Goal: Find specific page/section: Find specific page/section

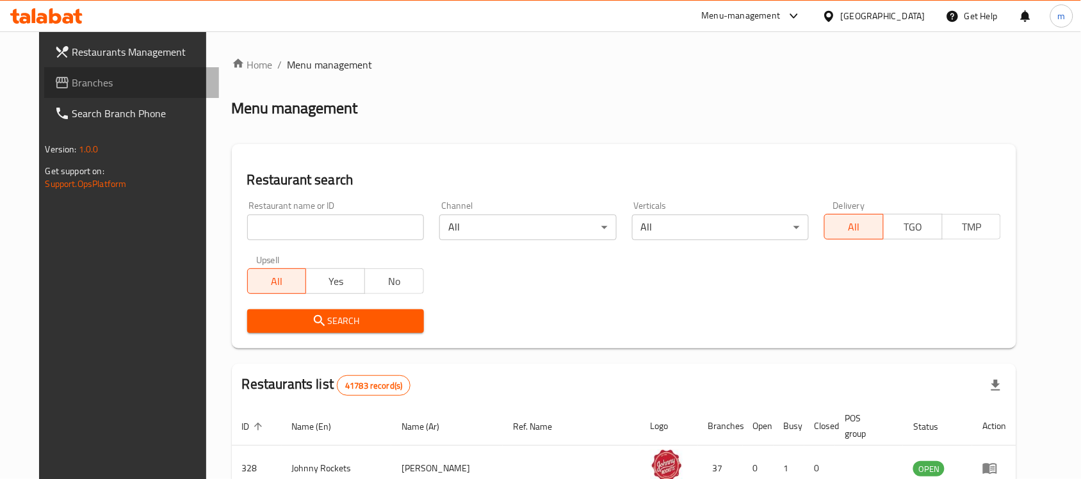
click at [87, 76] on span "Branches" at bounding box center [140, 82] width 137 height 15
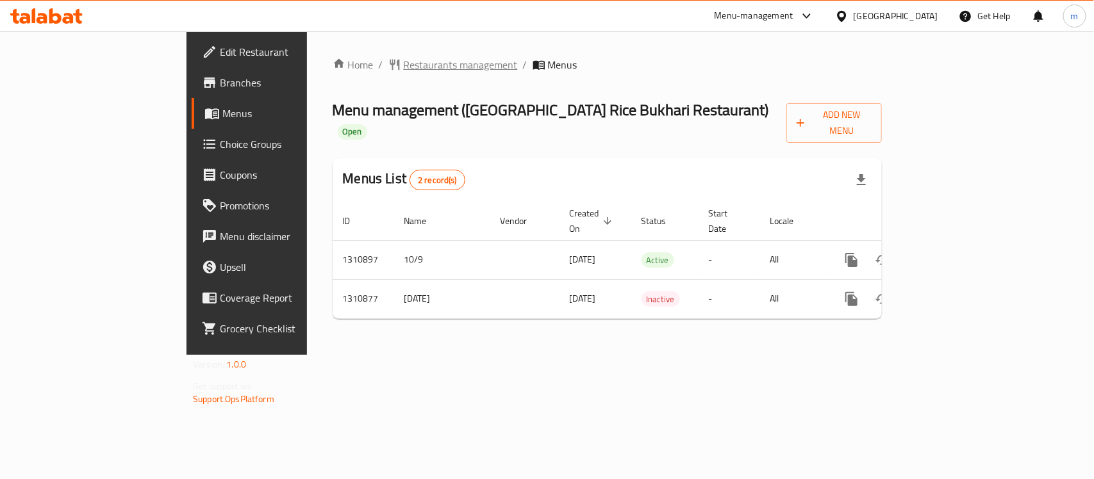
click at [404, 69] on span "Restaurants management" at bounding box center [461, 64] width 114 height 15
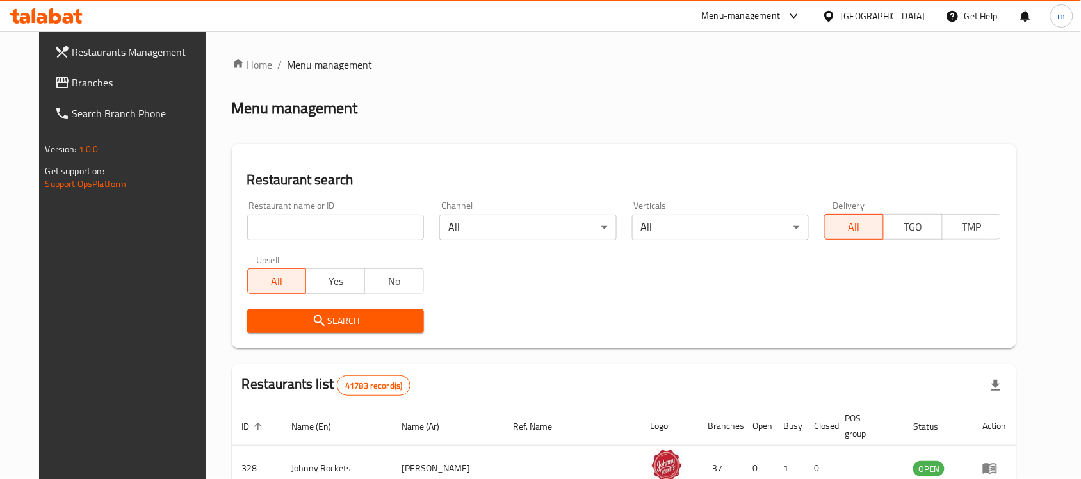
click at [286, 227] on input "search" at bounding box center [335, 228] width 177 height 26
paste input "705633"
type input "705633"
click at [281, 327] on span "Search" at bounding box center [336, 321] width 156 height 16
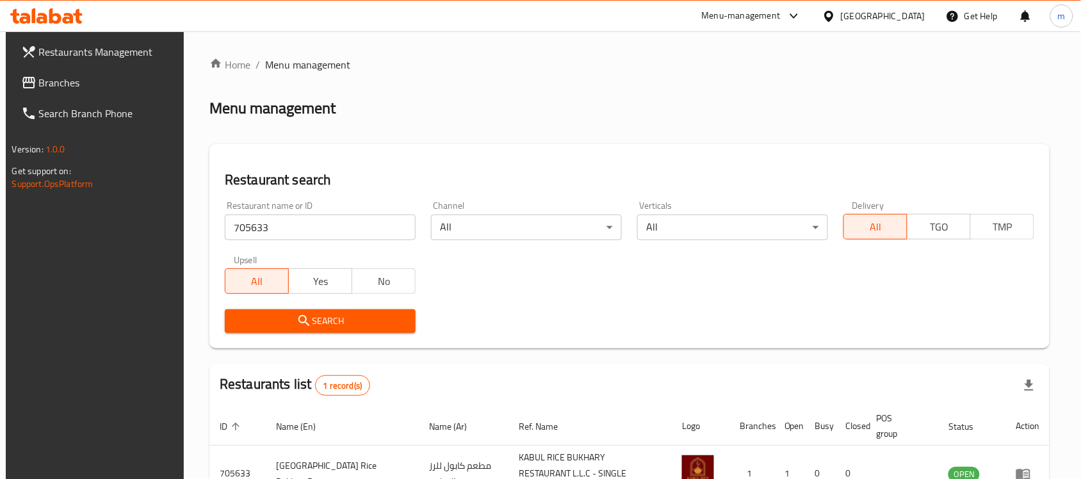
scroll to position [81, 0]
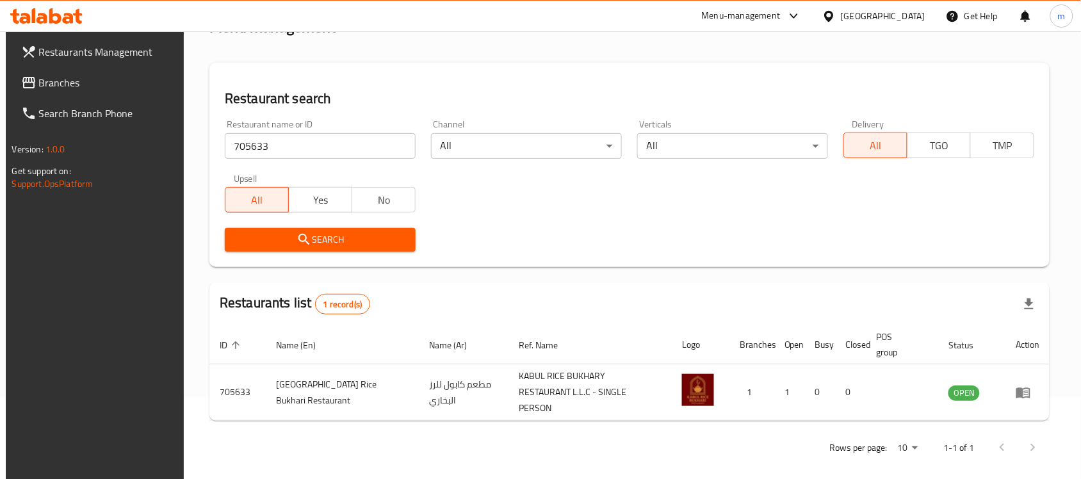
click at [103, 85] on span "Branches" at bounding box center [107, 82] width 137 height 15
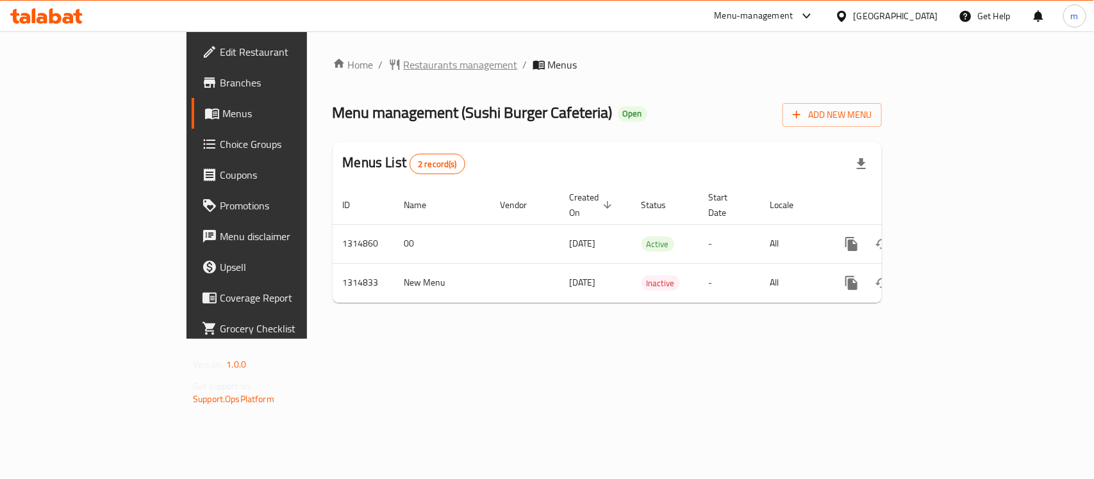
click at [404, 66] on span "Restaurants management" at bounding box center [461, 64] width 114 height 15
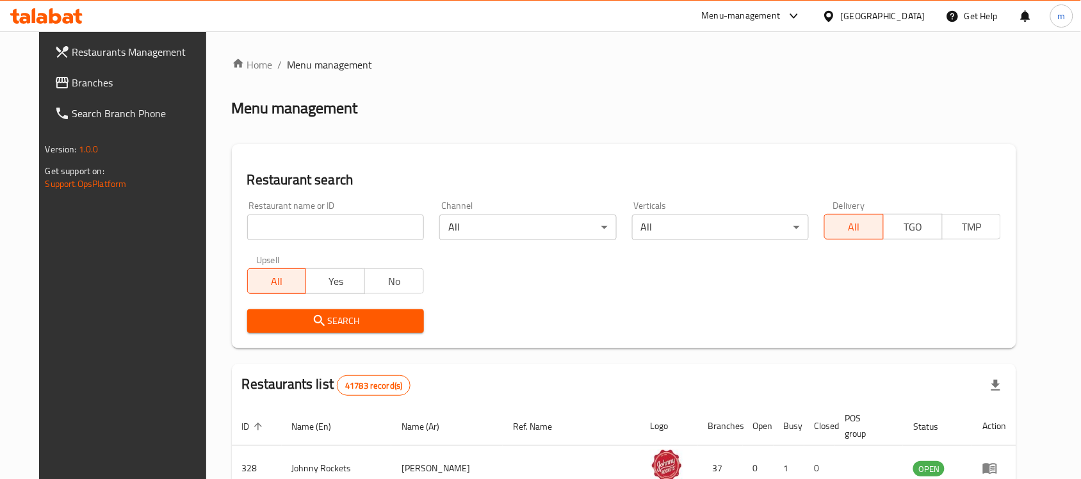
click at [265, 222] on input "search" at bounding box center [335, 228] width 177 height 26
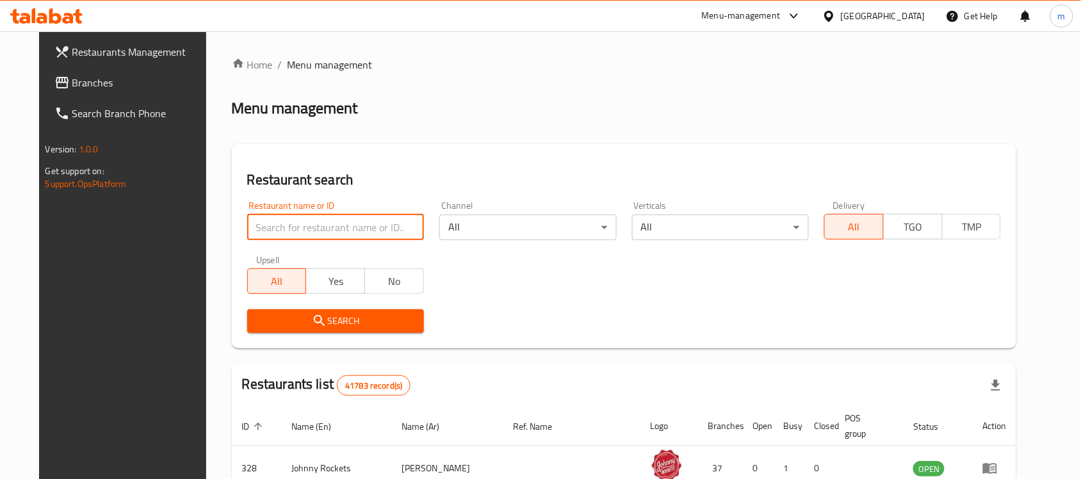
click at [265, 222] on input "search" at bounding box center [335, 228] width 177 height 26
paste input "707063"
type input "707063"
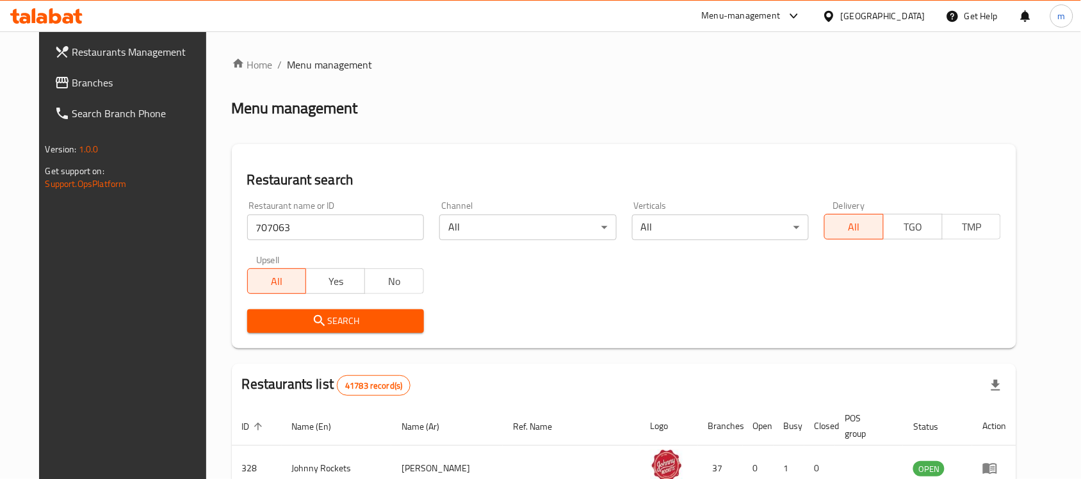
click at [277, 322] on span "Search" at bounding box center [336, 321] width 156 height 16
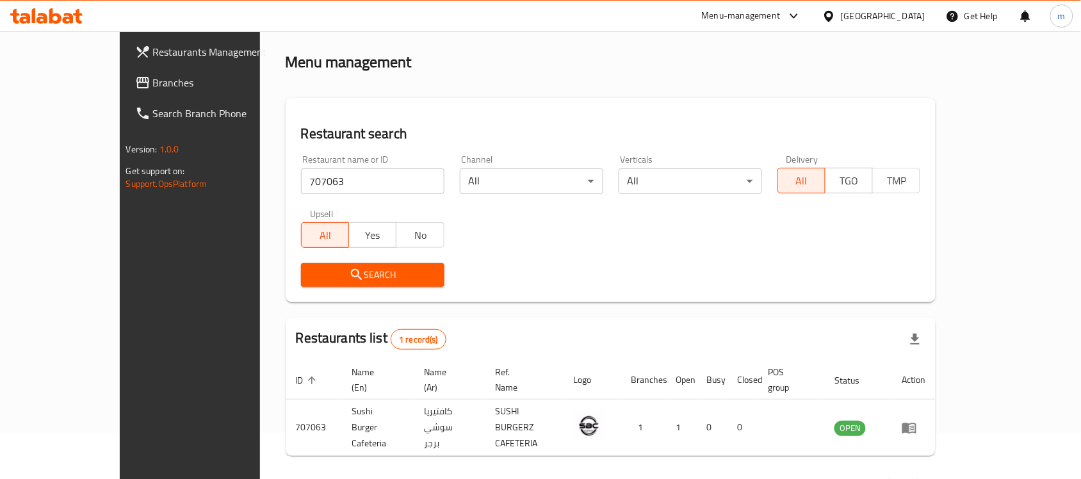
scroll to position [67, 0]
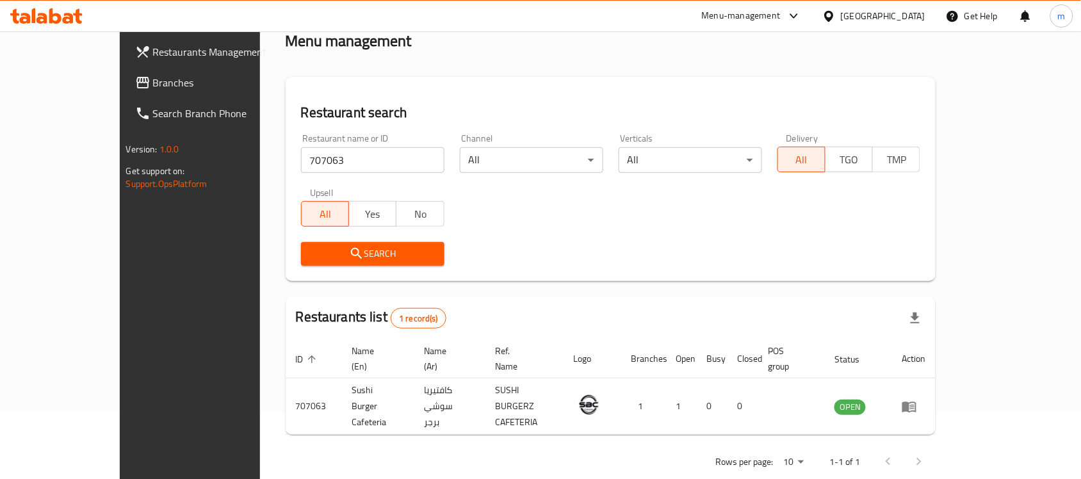
click at [120, 318] on div "Restaurants Management Branches Search Branch Phone Version: 1.0.0 Get support …" at bounding box center [210, 270] width 181 height 479
click at [153, 78] on span "Branches" at bounding box center [221, 82] width 137 height 15
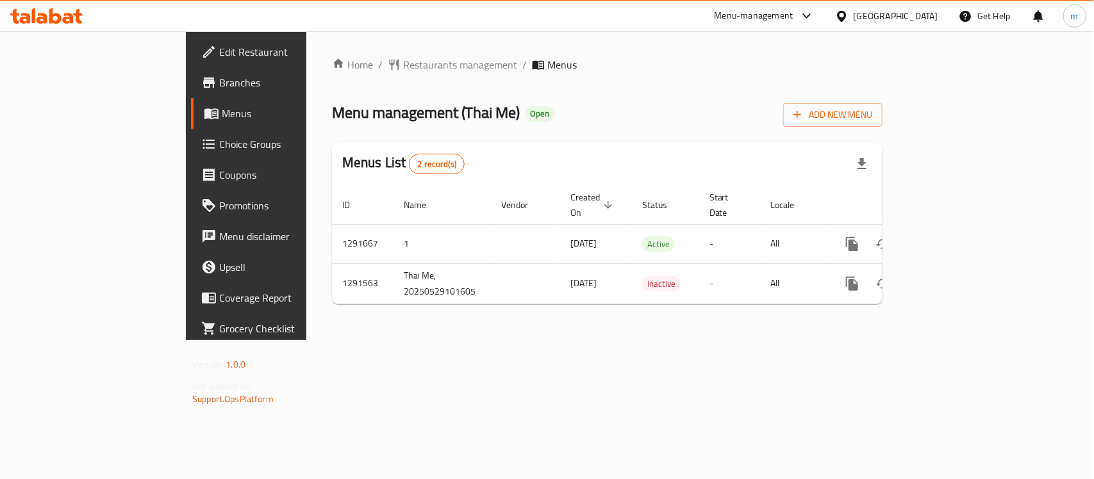
click at [219, 142] on span "Choice Groups" at bounding box center [288, 143] width 139 height 15
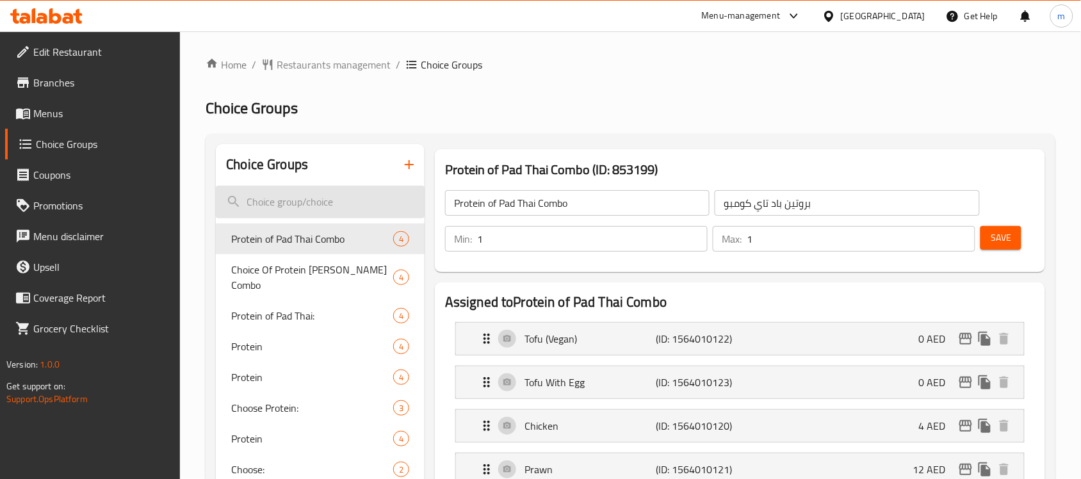
click at [298, 197] on input "search" at bounding box center [320, 202] width 209 height 33
paste input "Spicy level"
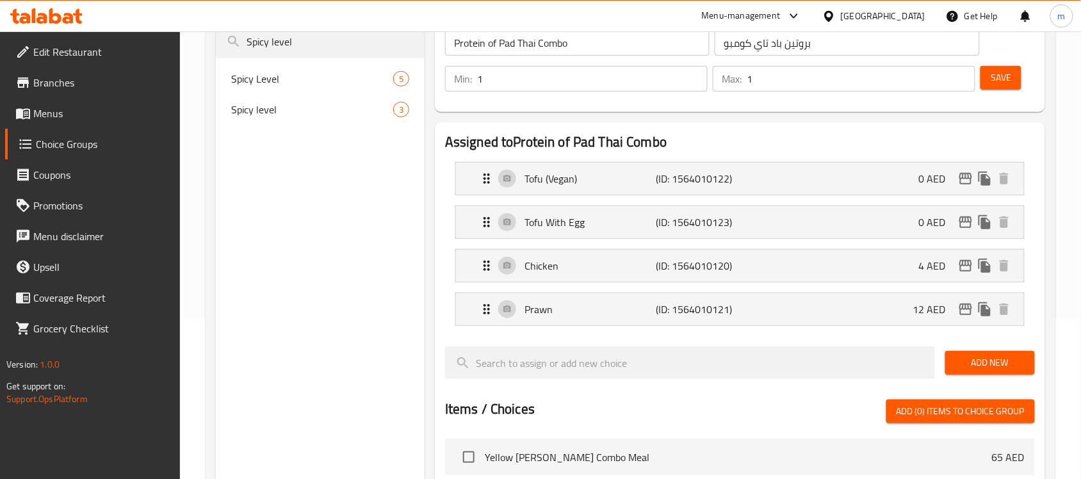
scroll to position [80, 0]
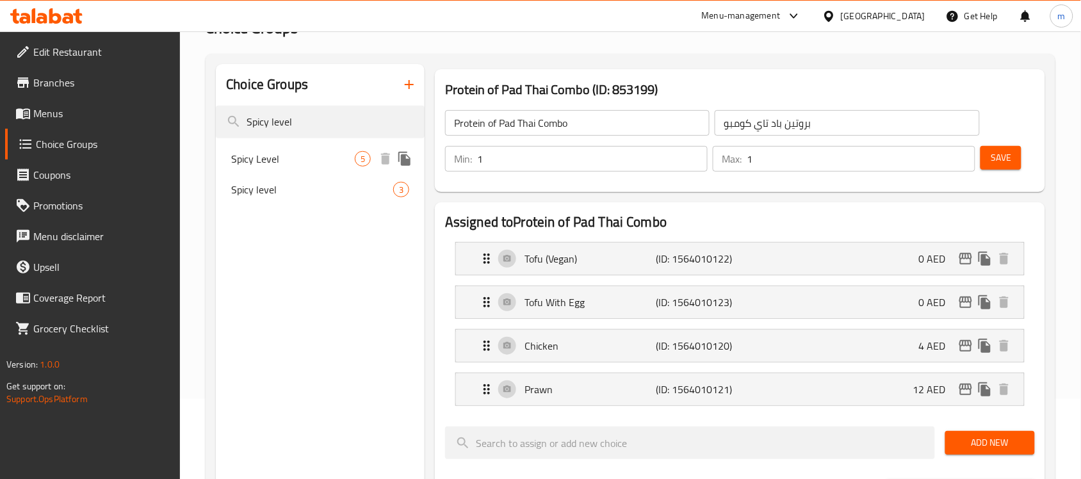
type input "Spicy level"
click at [314, 158] on span "Spicy Level" at bounding box center [293, 158] width 124 height 15
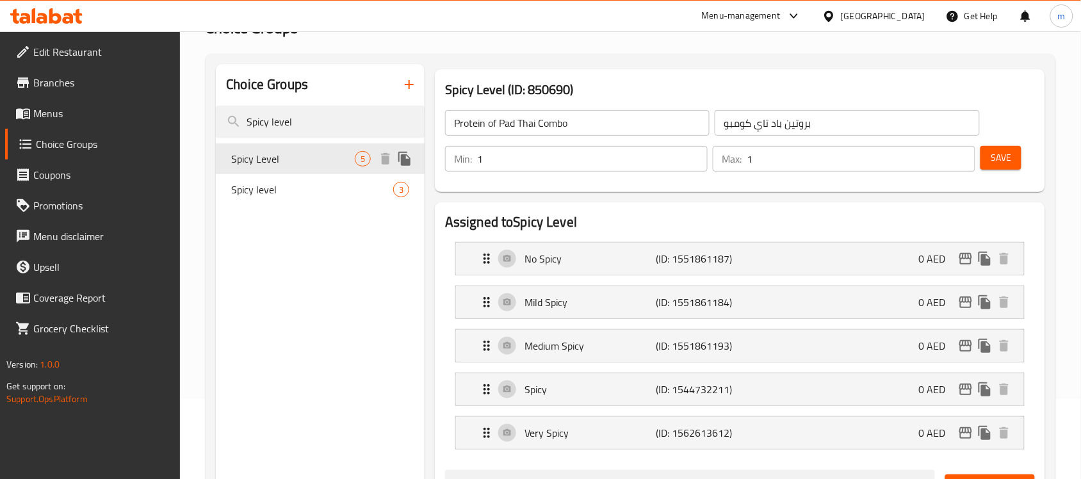
type input "Spicy Level"
type input "مستوى حار"
click at [266, 201] on div "Spicy level 3" at bounding box center [320, 189] width 209 height 31
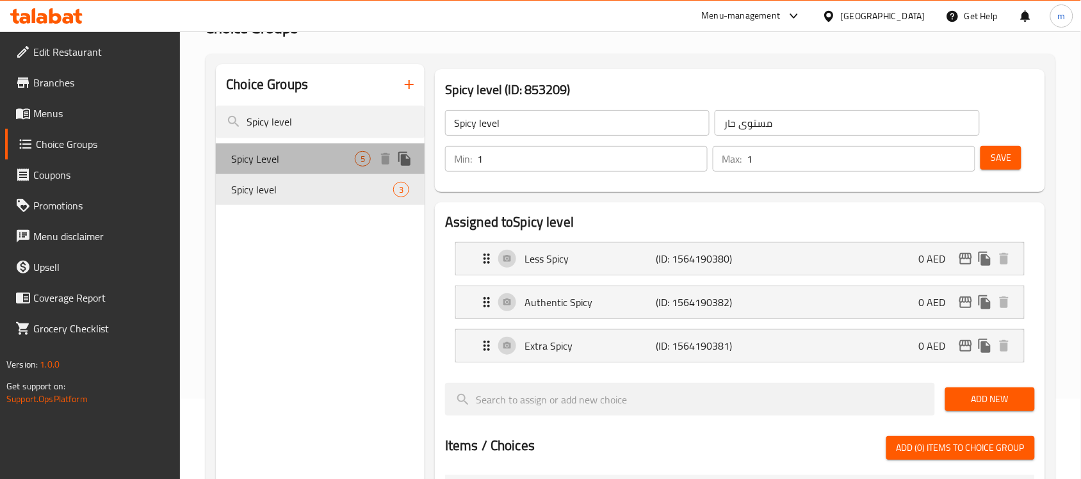
click at [309, 163] on span "Spicy Level" at bounding box center [293, 158] width 124 height 15
type input "Spicy Level"
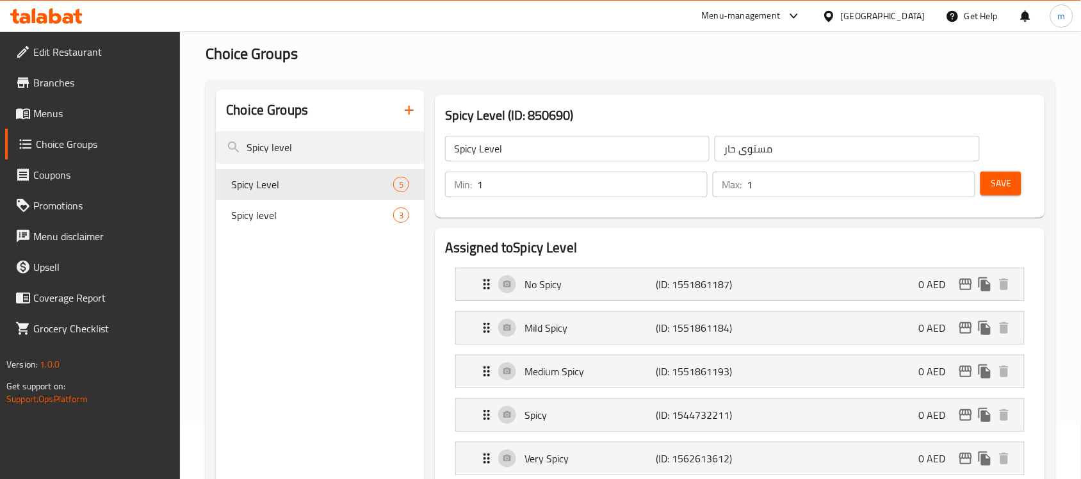
scroll to position [0, 0]
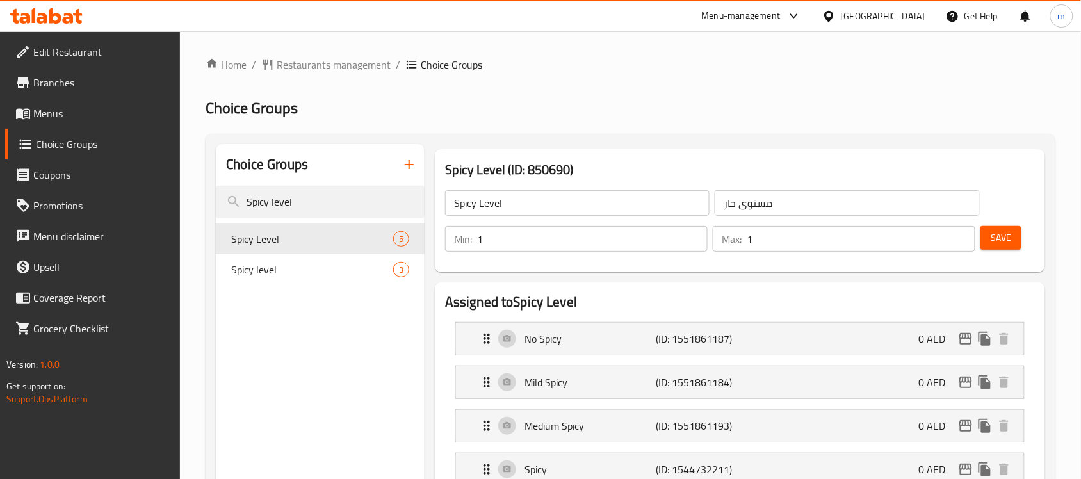
click at [71, 110] on span "Menus" at bounding box center [101, 113] width 137 height 15
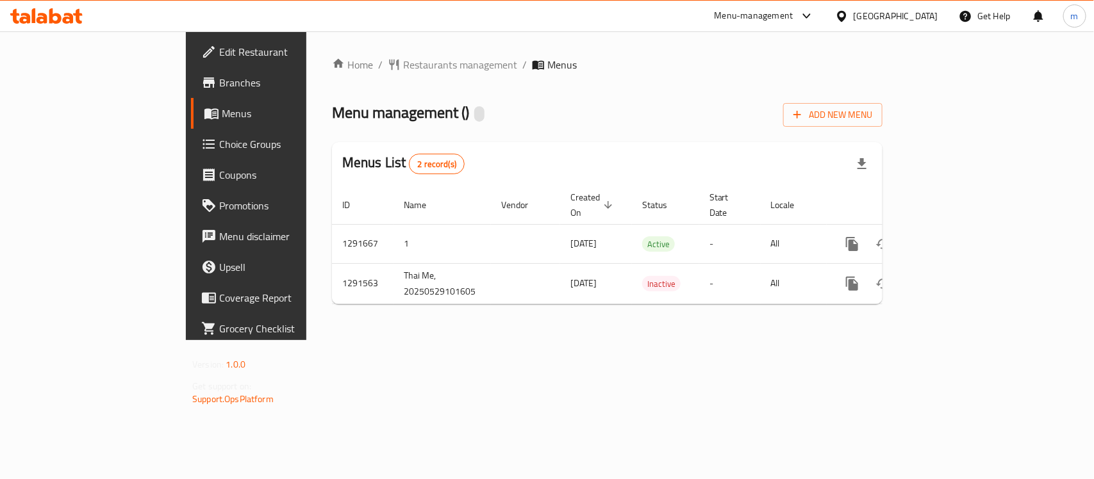
click at [577, 340] on div "Home / Restaurants management / Menus Menu management ( ) Add New Menu Menus Li…" at bounding box center [607, 185] width 602 height 309
click at [403, 62] on span "Restaurants management" at bounding box center [460, 64] width 114 height 15
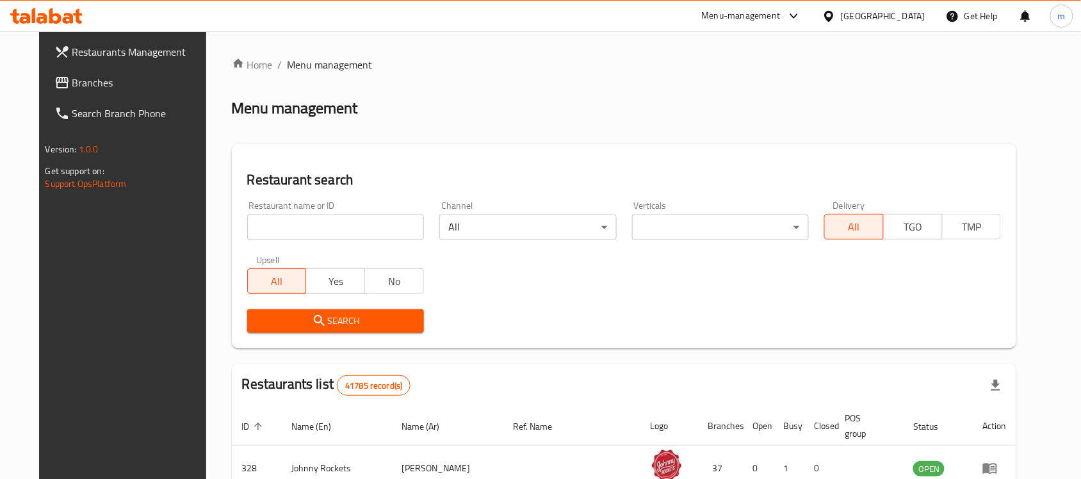
click at [270, 231] on input "search" at bounding box center [335, 228] width 177 height 26
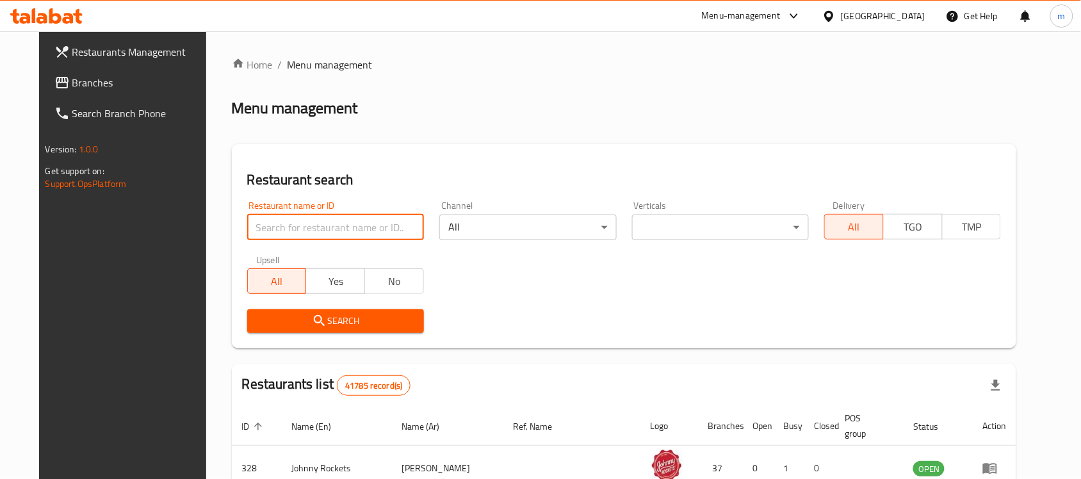
paste input "698814"
type input "698814"
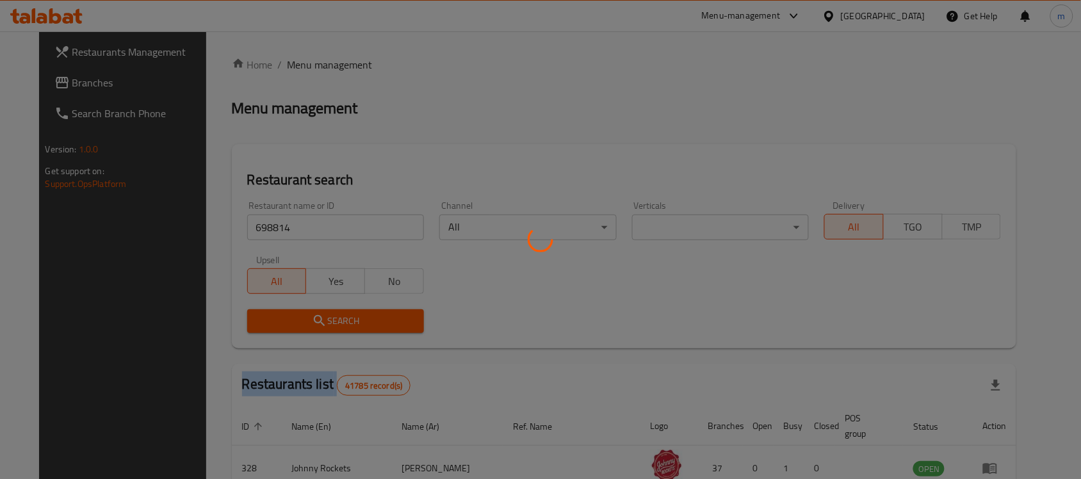
click at [255, 317] on div at bounding box center [540, 239] width 1081 height 479
click at [399, 183] on div at bounding box center [540, 239] width 1081 height 479
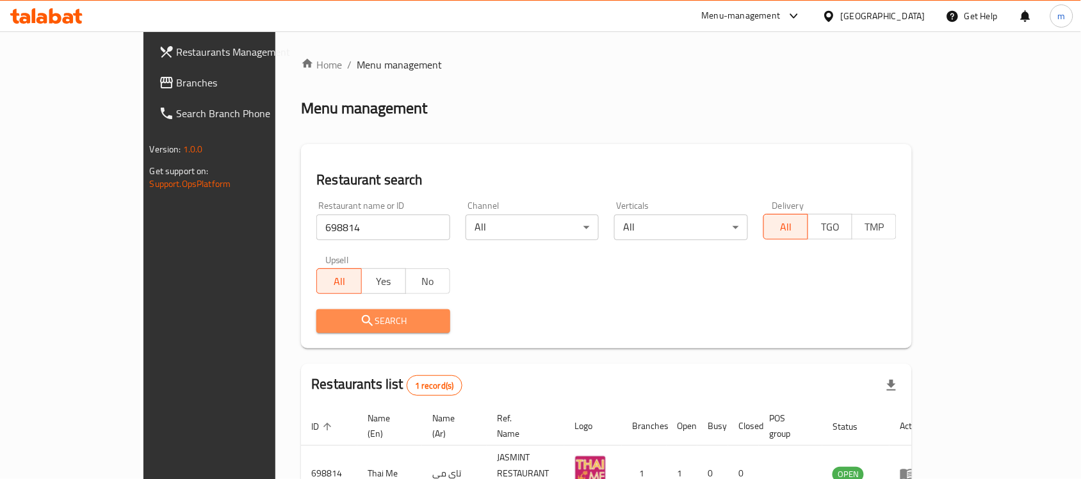
click at [327, 322] on span "Search" at bounding box center [383, 321] width 113 height 16
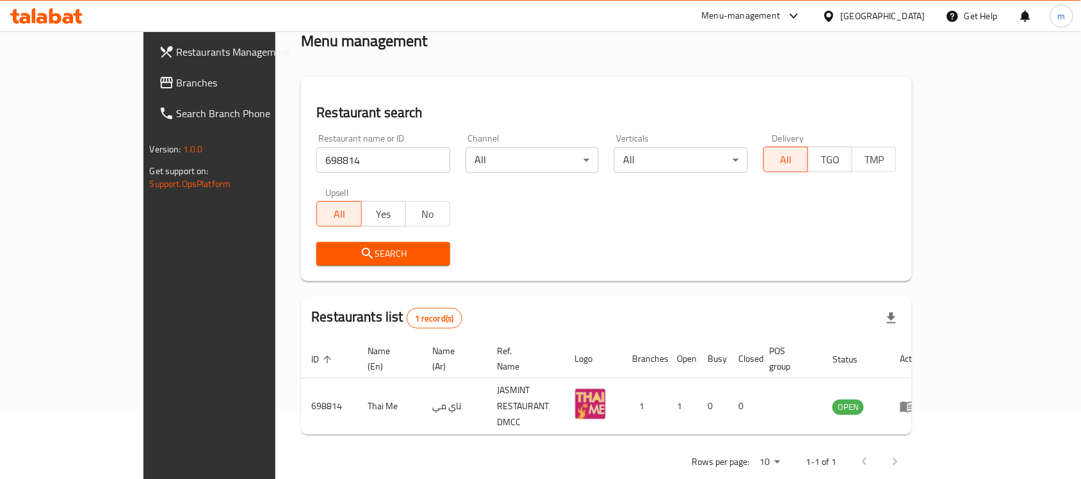
click at [885, 11] on div "United Arab Emirates" at bounding box center [883, 16] width 85 height 14
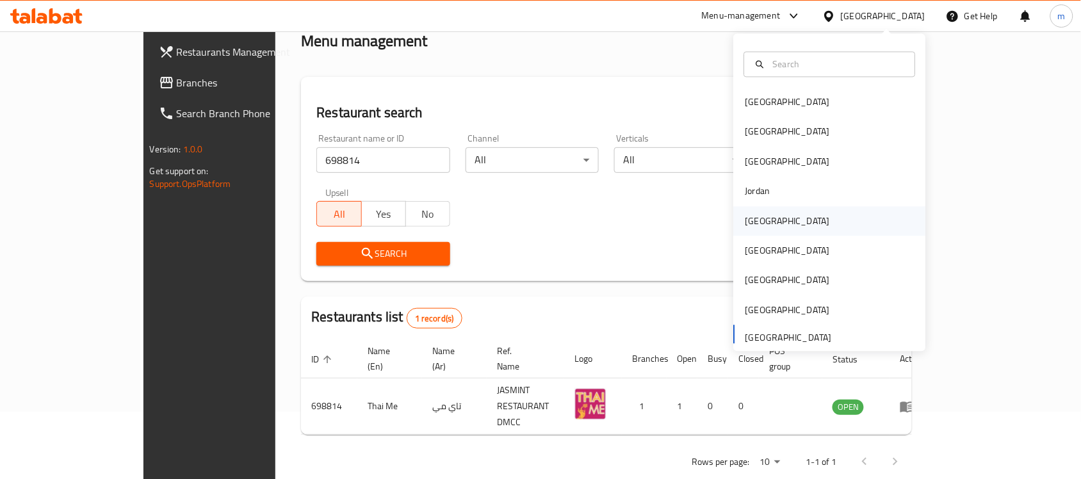
click at [761, 222] on div "[GEOGRAPHIC_DATA]" at bounding box center [788, 220] width 105 height 29
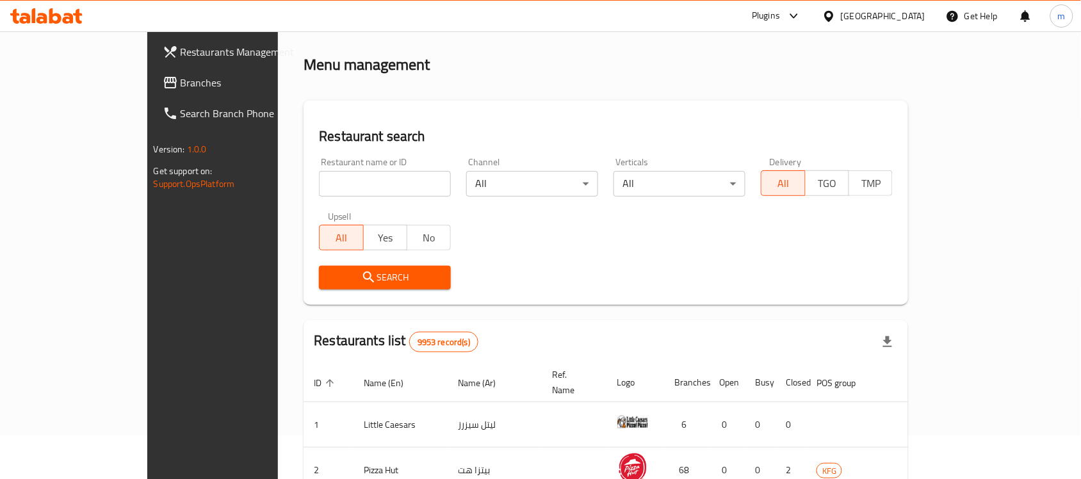
scroll to position [67, 0]
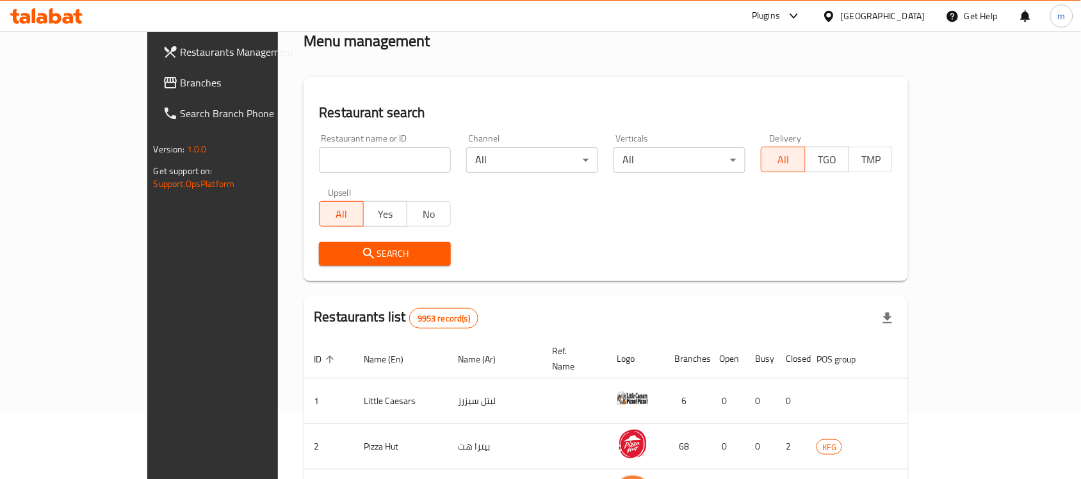
click at [319, 164] on input "search" at bounding box center [385, 160] width 132 height 26
click at [181, 85] on span "Branches" at bounding box center [249, 82] width 137 height 15
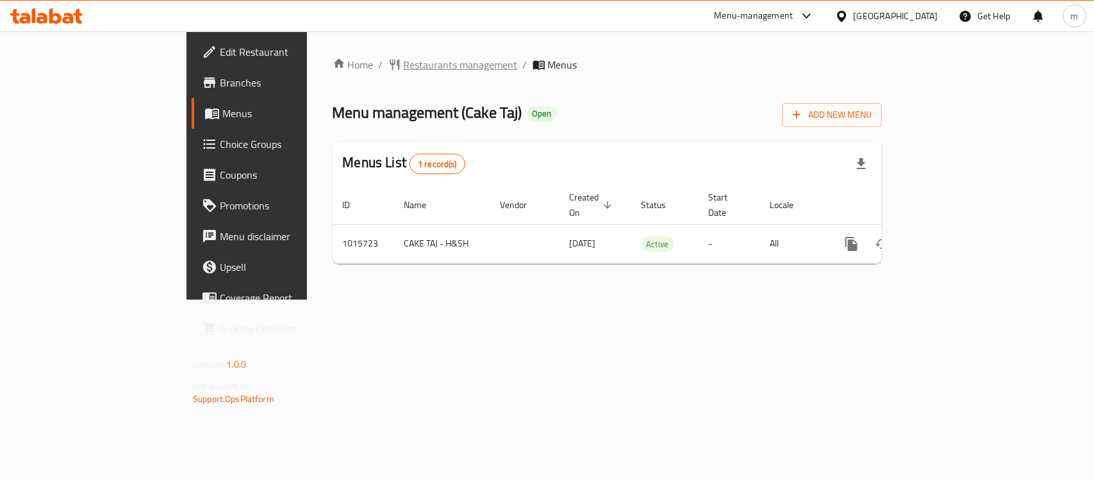
click at [404, 69] on span "Restaurants management" at bounding box center [461, 64] width 114 height 15
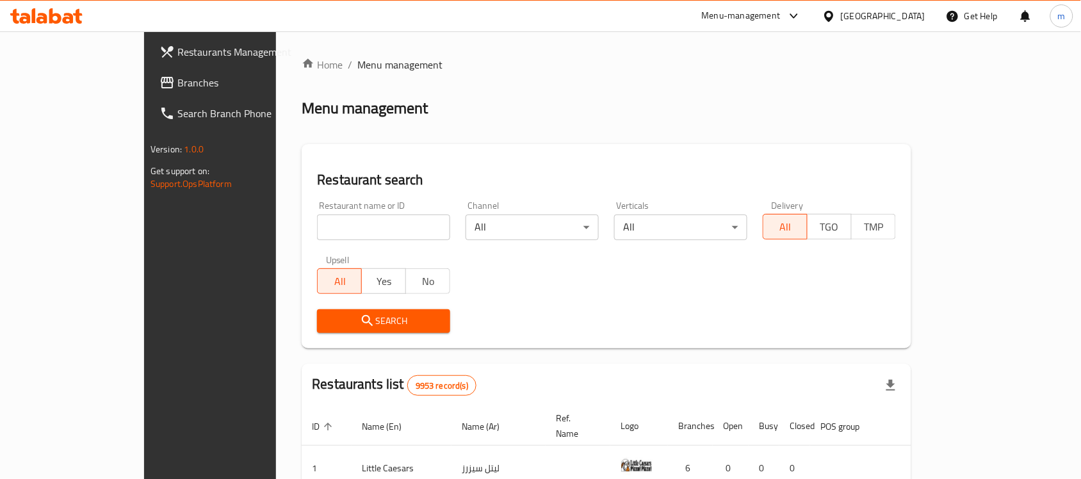
click at [317, 220] on input "search" at bounding box center [383, 228] width 133 height 26
paste input "660836"
type input "660836"
click at [327, 325] on span "Search" at bounding box center [383, 321] width 113 height 16
